Goal: Task Accomplishment & Management: Use online tool/utility

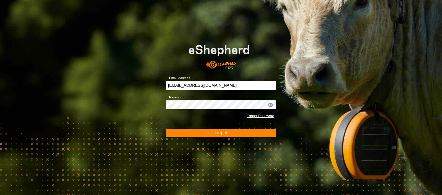
click at [241, 135] on button "Log In" at bounding box center [221, 133] width 111 height 9
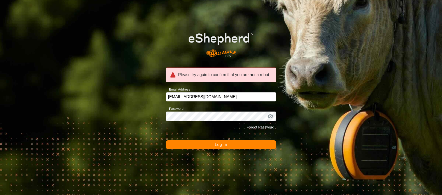
click at [240, 135] on form "Please try again to confirm that you are not a robot Email Address [EMAIL_ADDRE…" at bounding box center [221, 86] width 111 height 125
click at [232, 146] on button "Log In" at bounding box center [221, 144] width 111 height 9
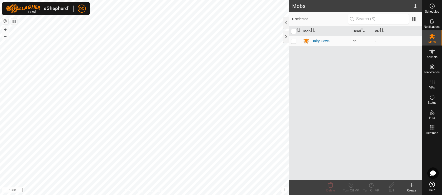
click at [412, 187] on icon at bounding box center [411, 185] width 6 height 6
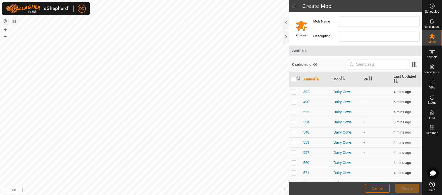
click at [374, 191] on button "Cancel" at bounding box center [377, 188] width 25 height 9
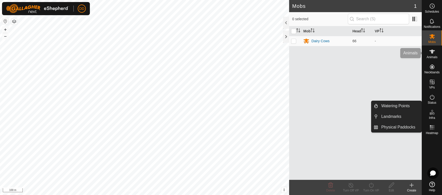
click at [433, 57] on span "Animals" at bounding box center [431, 57] width 11 height 3
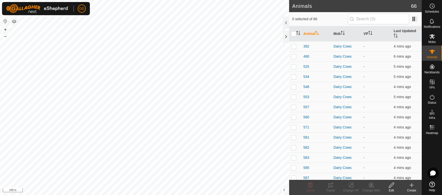
click at [408, 183] on create-svg-icon at bounding box center [411, 185] width 20 height 6
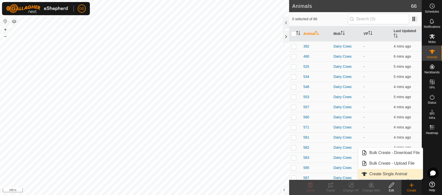
click at [387, 173] on link "Create Single Animal" at bounding box center [390, 174] width 65 height 10
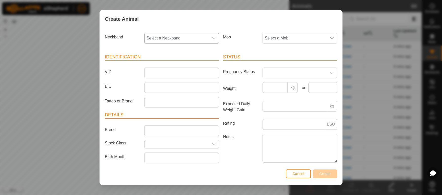
click at [200, 40] on span "Select a Neckband" at bounding box center [176, 38] width 64 height 10
type input "9804"
click at [178, 66] on li "1074329804" at bounding box center [182, 64] width 74 height 10
click at [169, 74] on input "VID" at bounding box center [181, 73] width 75 height 11
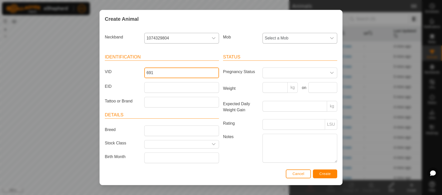
type input "691"
click at [289, 35] on span "Select a Mob" at bounding box center [295, 38] width 64 height 10
click at [275, 76] on li "Dairy Cows" at bounding box center [300, 75] width 74 height 10
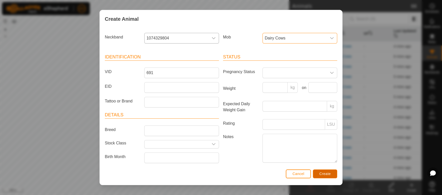
click at [329, 173] on span "Create" at bounding box center [324, 174] width 11 height 4
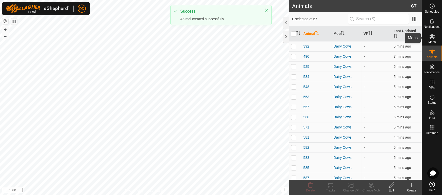
click at [436, 38] on es-mob-svg-icon at bounding box center [431, 36] width 9 height 8
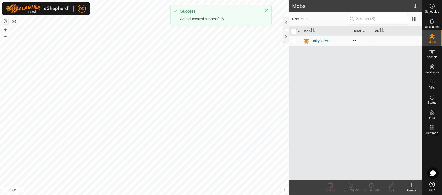
click at [292, 42] on p-checkbox at bounding box center [293, 41] width 5 height 4
checkbox input "true"
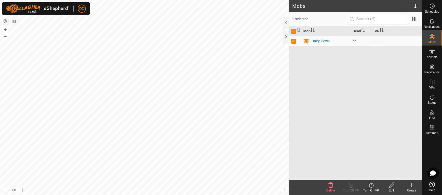
click at [370, 185] on icon at bounding box center [371, 185] width 6 height 6
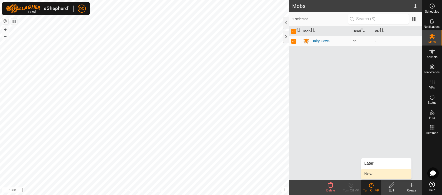
click at [365, 174] on link "Now" at bounding box center [386, 174] width 50 height 10
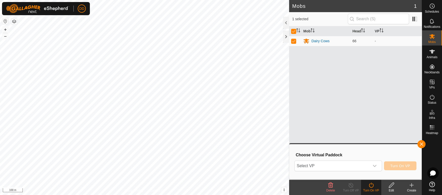
click at [346, 157] on h3 "Choose Virtual Paddock" at bounding box center [356, 155] width 121 height 5
click at [343, 164] on span "Select VP" at bounding box center [331, 166] width 75 height 10
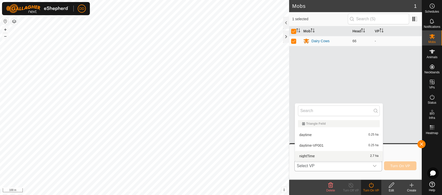
click at [329, 156] on li "nightTime 2.7 ha" at bounding box center [339, 156] width 88 height 10
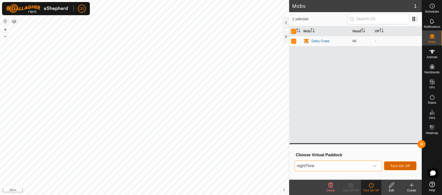
click at [398, 169] on button "Turn On VP" at bounding box center [400, 165] width 32 height 9
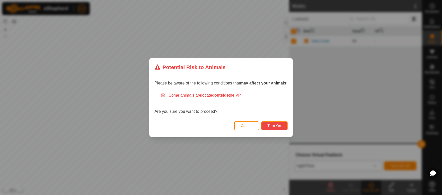
click at [281, 125] on button "Turn On" at bounding box center [274, 125] width 26 height 9
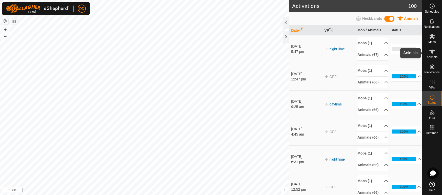
click at [432, 49] on icon at bounding box center [432, 52] width 6 height 6
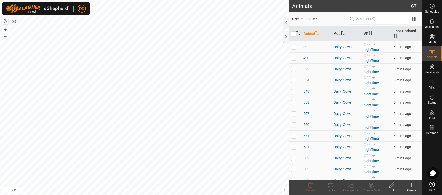
click at [340, 31] on th "Mob" at bounding box center [346, 33] width 30 height 15
